Goal: Task Accomplishment & Management: Use online tool/utility

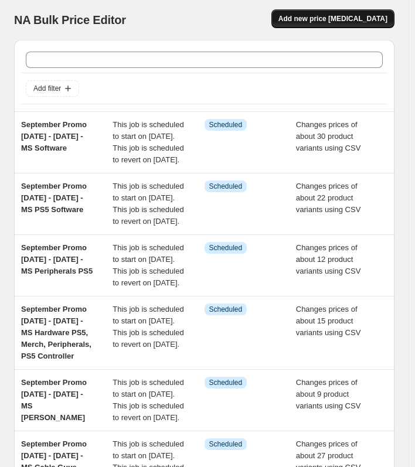
click at [344, 21] on span "Add new price [MEDICAL_DATA]" at bounding box center [332, 18] width 109 height 9
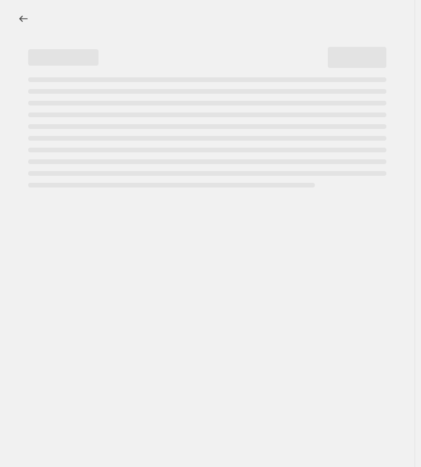
select select "percentage"
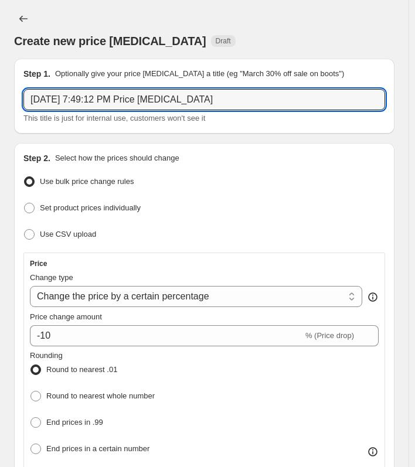
drag, startPoint x: 213, startPoint y: 104, endPoint x: -38, endPoint y: 74, distance: 252.1
click at [0, 74] on html "Home Settings Plans Skip to content Create new price [MEDICAL_DATA]. This page …" at bounding box center [207, 233] width 415 height 467
paste input "2K National Scan [DATE] - [DATE]"
type input "2K National Scan [DATE] - [DATE]"
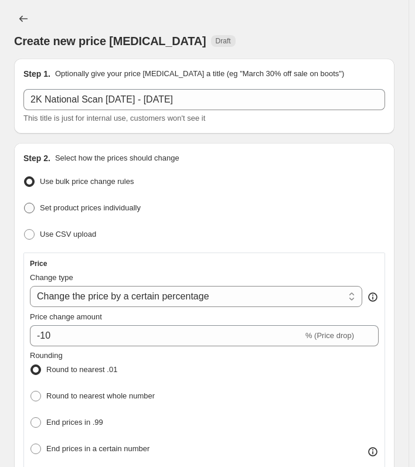
click at [33, 207] on span at bounding box center [29, 208] width 11 height 11
click at [25, 203] on input "Set product prices individually" at bounding box center [24, 203] width 1 height 1
radio input "true"
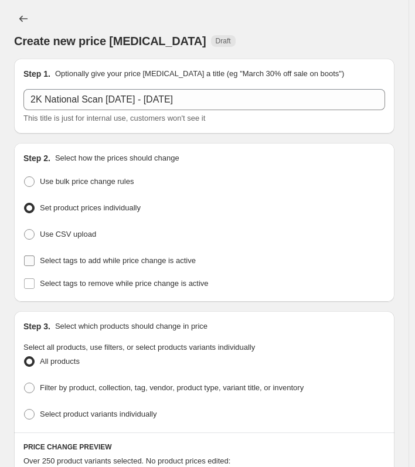
click at [38, 260] on label "Select tags to add while price change is active" at bounding box center [109, 261] width 172 height 16
click at [35, 260] on input "Select tags to add while price change is active" at bounding box center [29, 261] width 11 height 11
checkbox input "true"
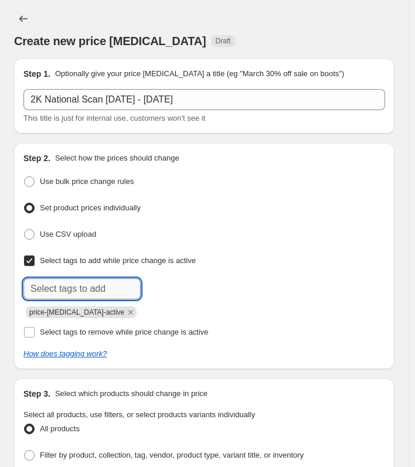
click at [65, 291] on input "text" at bounding box center [81, 288] width 117 height 21
type input "MS 2K"
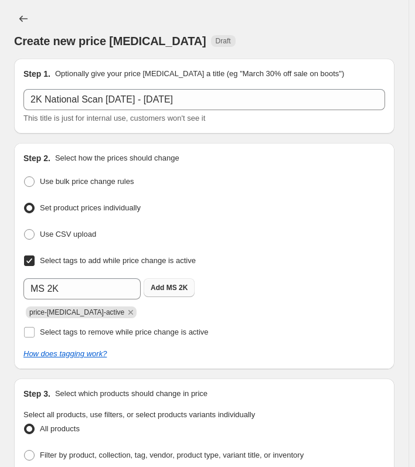
click at [168, 294] on button "Add MS 2K" at bounding box center [169, 287] width 51 height 19
click at [125, 311] on icon "Remove price-change-job-active" at bounding box center [130, 312] width 11 height 11
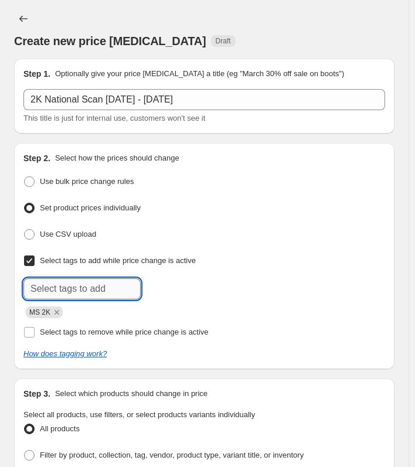
click at [60, 285] on input "text" at bounding box center [81, 288] width 117 height 21
type input "MS PS5 Software"
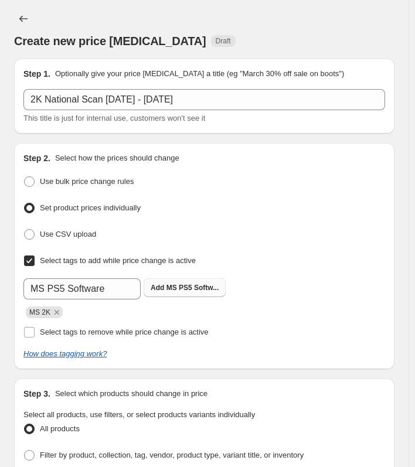
click at [158, 288] on b "Add" at bounding box center [157, 288] width 13 height 8
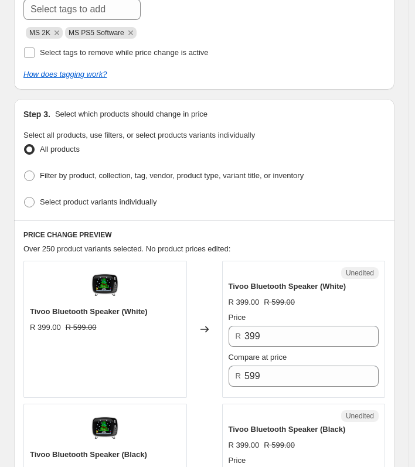
scroll to position [308, 0]
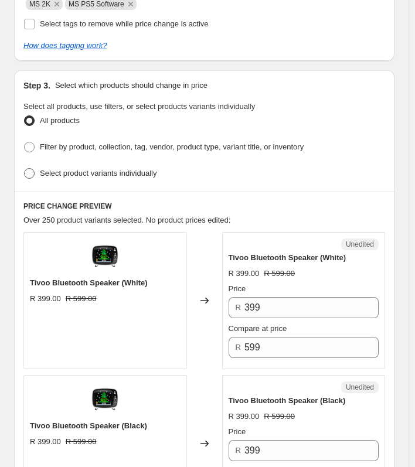
click at [33, 168] on span at bounding box center [29, 173] width 11 height 11
click at [25, 168] on input "Select product variants individually" at bounding box center [24, 168] width 1 height 1
radio input "true"
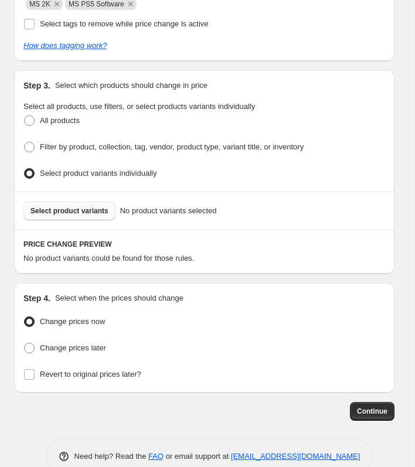
click at [58, 207] on span "Select product variants" at bounding box center [69, 210] width 78 height 9
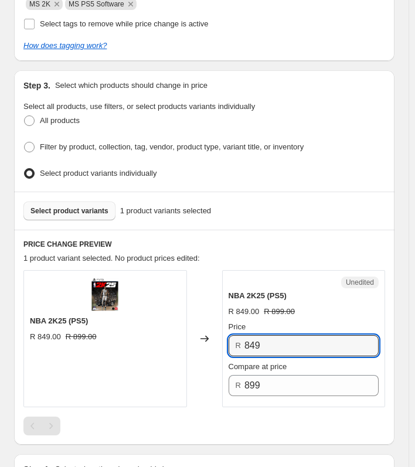
drag, startPoint x: 264, startPoint y: 341, endPoint x: 208, endPoint y: 334, distance: 56.6
click at [208, 334] on div "NBA 2K25 (PS5) R 849.00 R 899.00 Changed to Unedited NBA 2K25 (PS5) R 849.00 R …" at bounding box center [204, 338] width 362 height 137
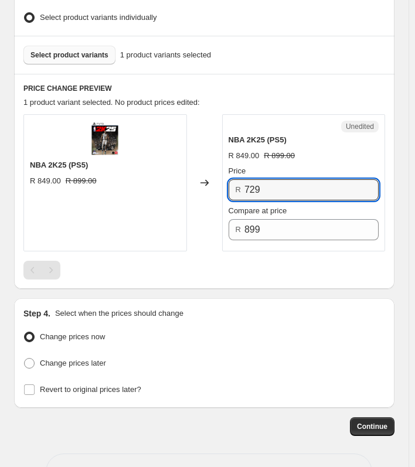
scroll to position [465, 0]
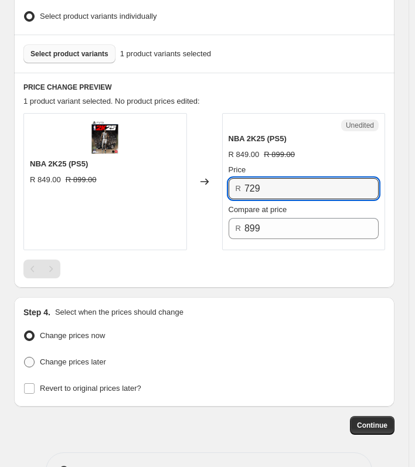
type input "729"
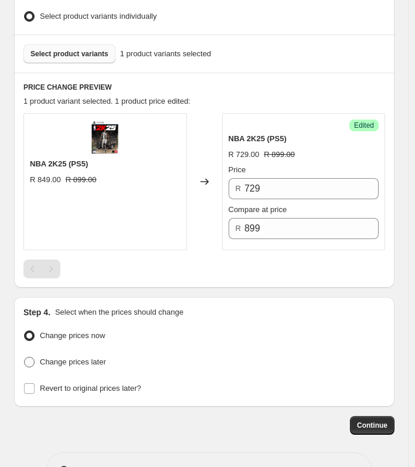
click at [57, 358] on span "Change prices later" at bounding box center [73, 362] width 66 height 9
click at [25, 357] on input "Change prices later" at bounding box center [24, 357] width 1 height 1
radio input "true"
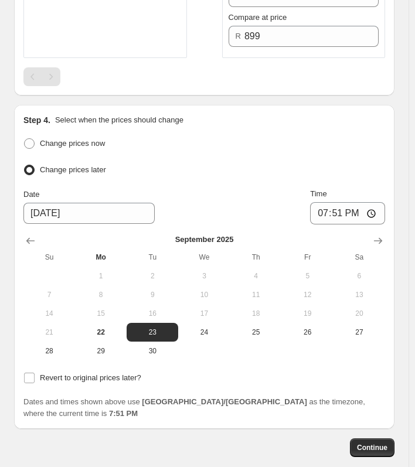
scroll to position [670, 0]
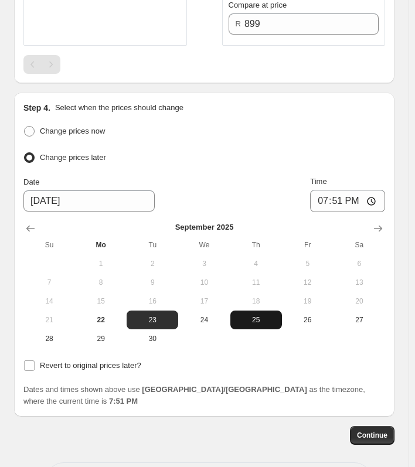
click at [258, 319] on span "25" at bounding box center [256, 319] width 42 height 9
type input "[DATE]"
click at [60, 365] on span "Revert to original prices later?" at bounding box center [90, 365] width 101 height 9
click at [35, 365] on input "Revert to original prices later?" at bounding box center [29, 365] width 11 height 11
checkbox input "true"
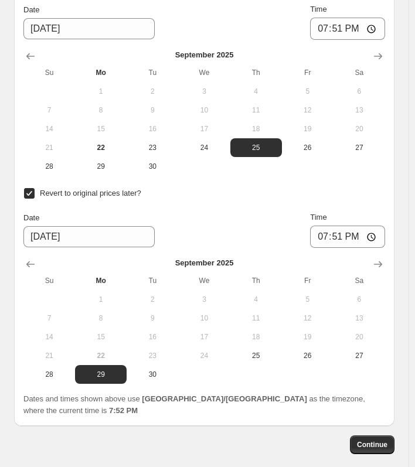
scroll to position [844, 0]
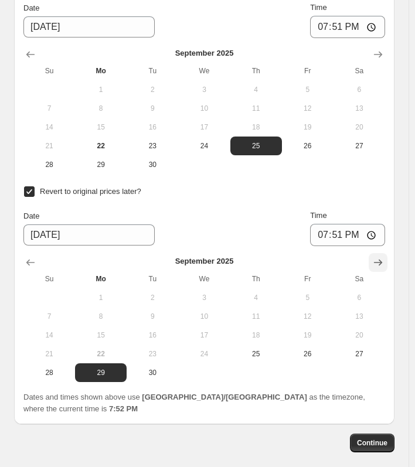
click at [384, 257] on icon "Show next month, October 2025" at bounding box center [378, 263] width 12 height 12
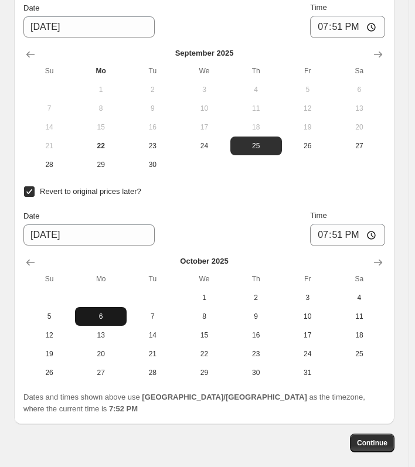
click at [93, 315] on span "6" at bounding box center [101, 316] width 42 height 9
type input "[DATE]"
click at [338, 22] on input "19:51" at bounding box center [347, 27] width 75 height 22
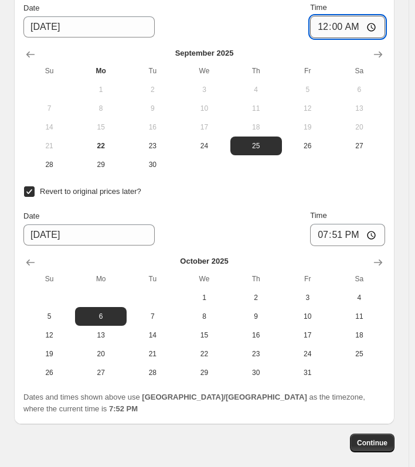
type input "00:01"
click at [346, 229] on input "19:51" at bounding box center [347, 235] width 75 height 22
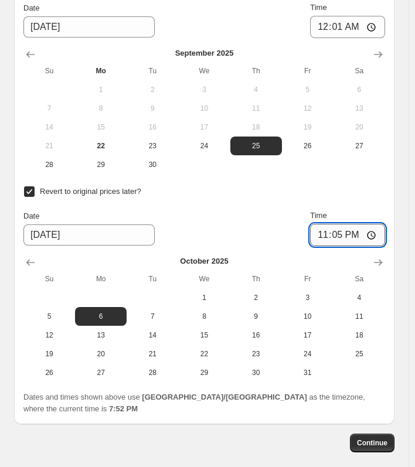
type input "23:59"
click at [371, 438] on span "Continue" at bounding box center [372, 442] width 30 height 9
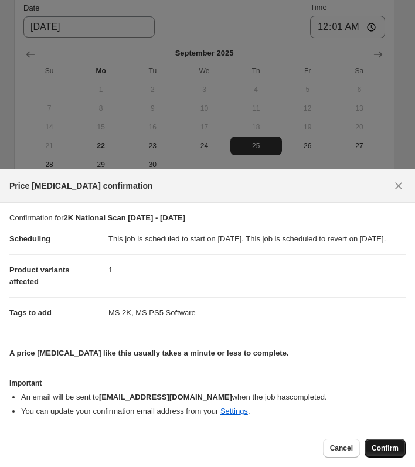
click at [386, 446] on span "Confirm" at bounding box center [385, 448] width 27 height 9
